Goal: Find specific page/section: Find specific page/section

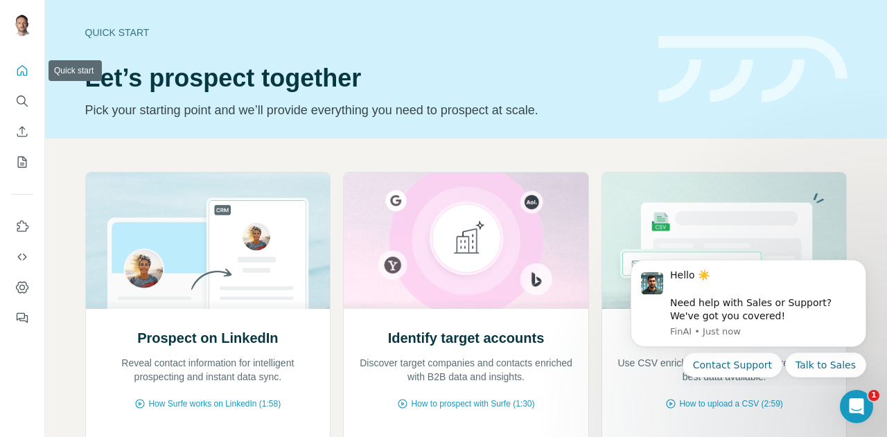
click at [26, 67] on icon "Quick start" at bounding box center [22, 71] width 14 height 14
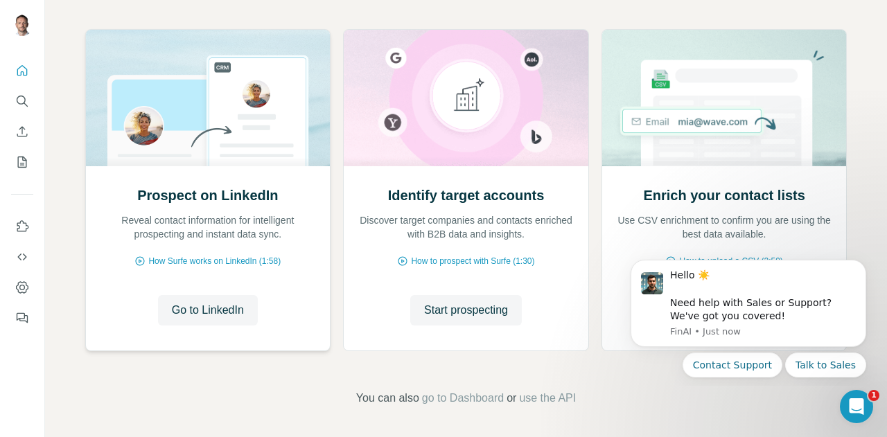
scroll to position [145, 0]
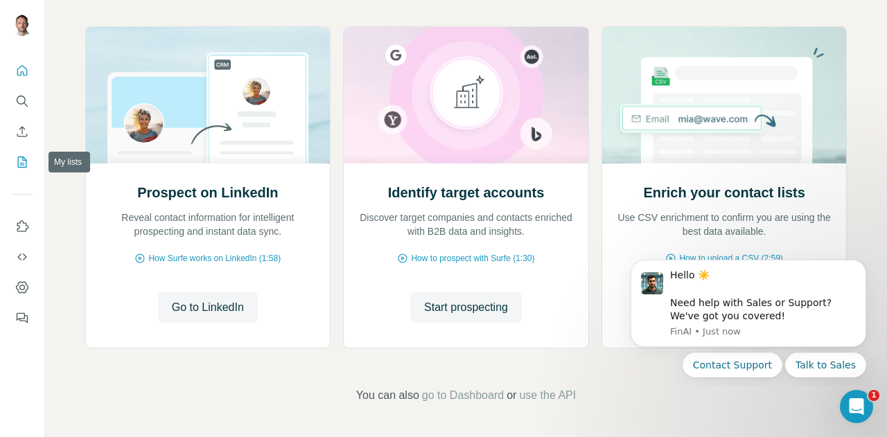
click at [21, 158] on icon "My lists" at bounding box center [22, 162] width 14 height 14
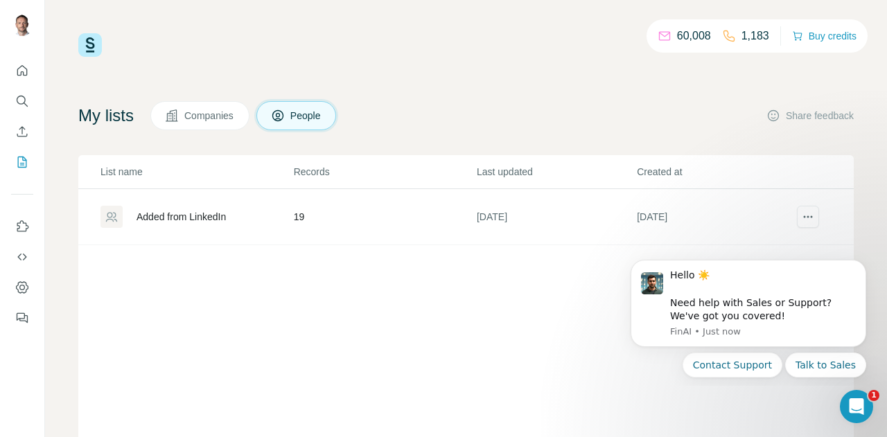
click at [298, 221] on td "19" at bounding box center [384, 217] width 183 height 56
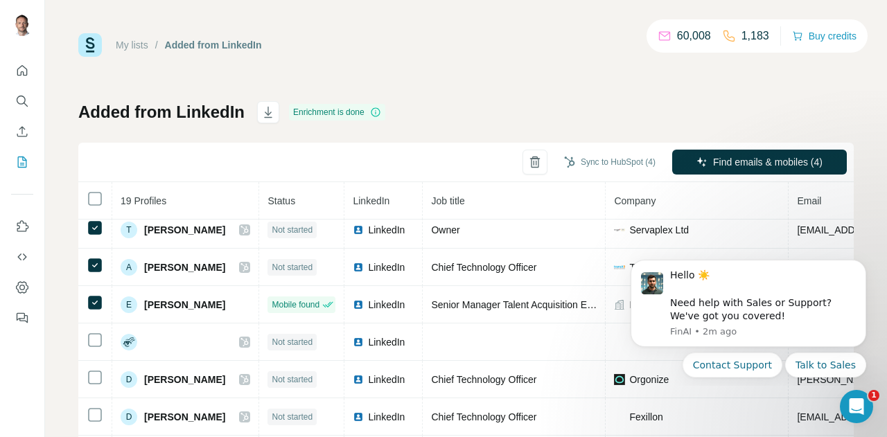
scroll to position [53, 0]
